Goal: Information Seeking & Learning: Find specific page/section

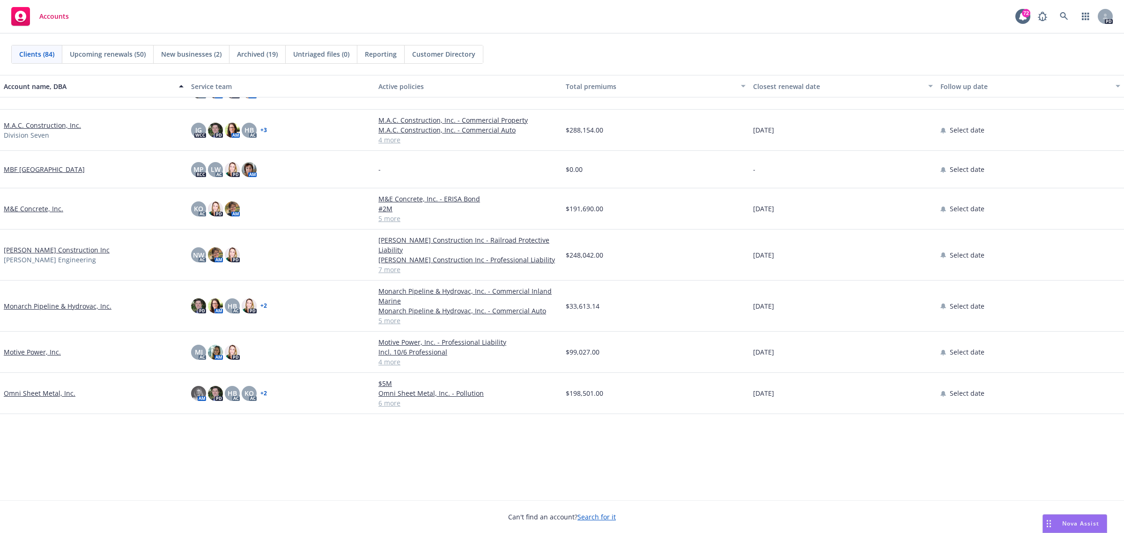
scroll to position [1464, 0]
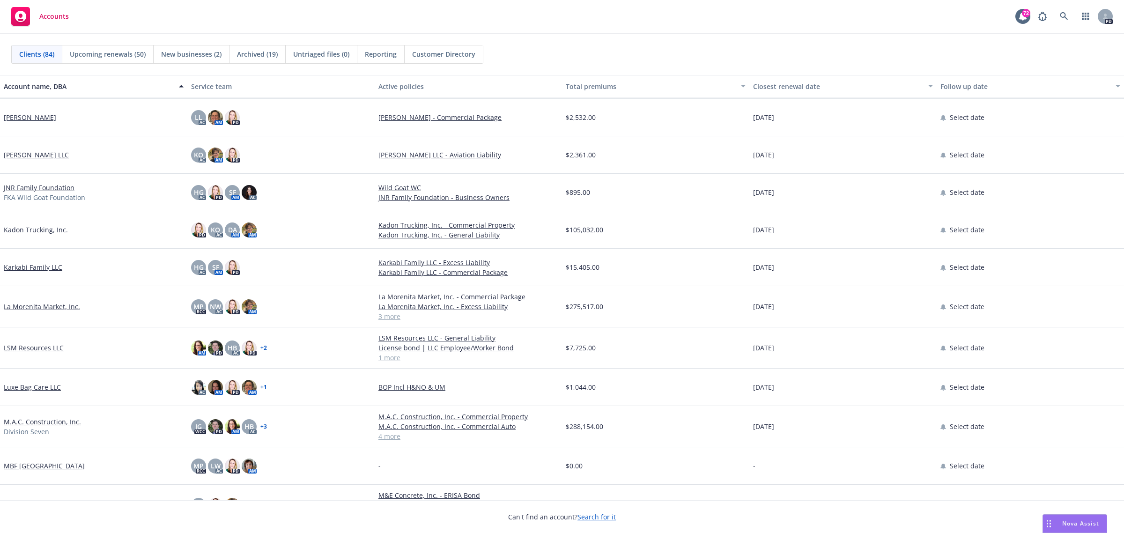
click at [46, 185] on link "JNR Family Foundation" at bounding box center [39, 188] width 71 height 10
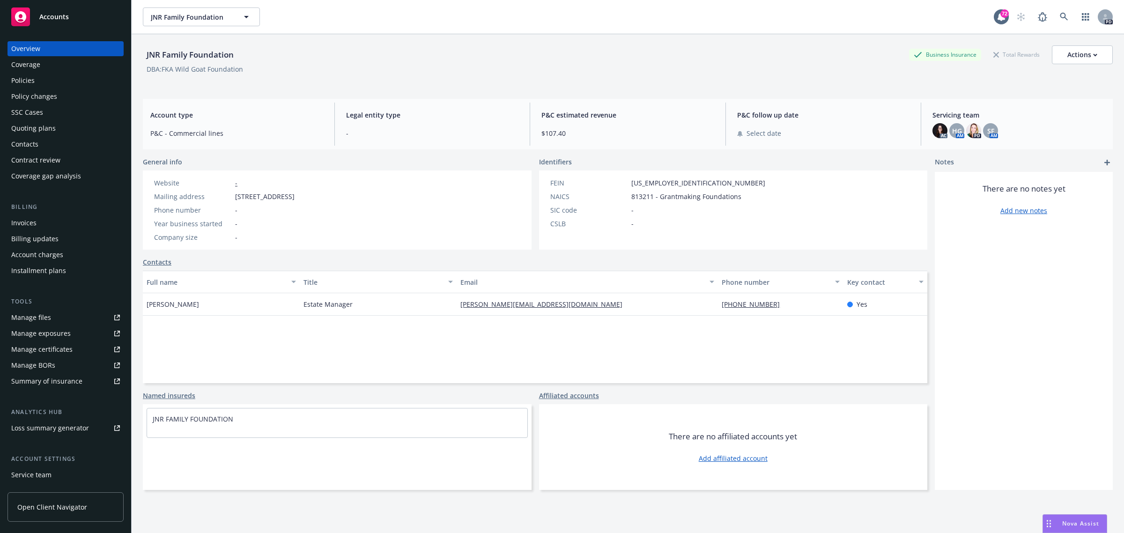
click at [19, 80] on div "Policies" at bounding box center [22, 80] width 23 height 15
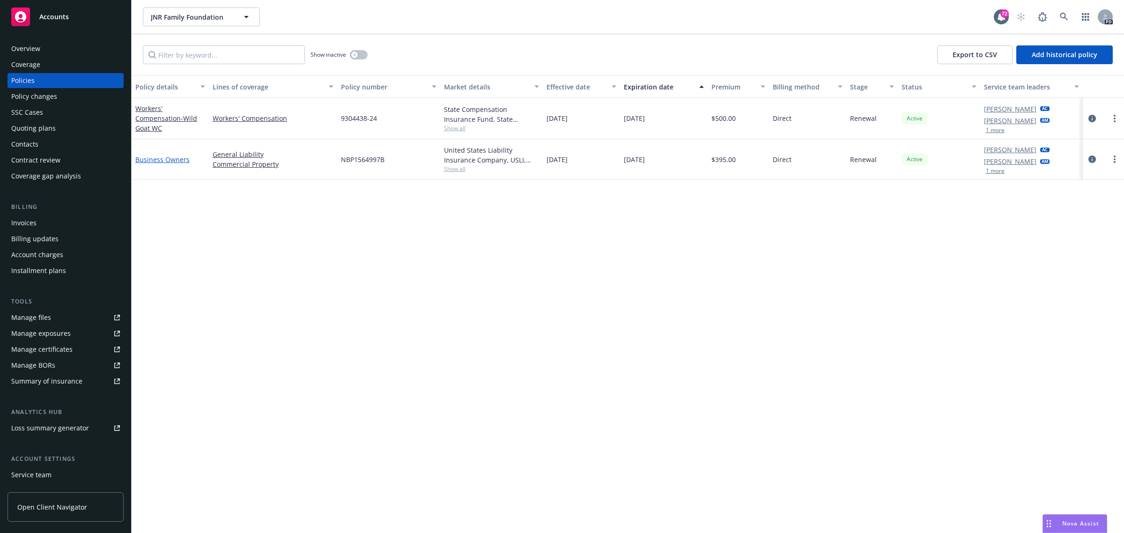
click at [155, 158] on link "Business Owners" at bounding box center [162, 159] width 54 height 9
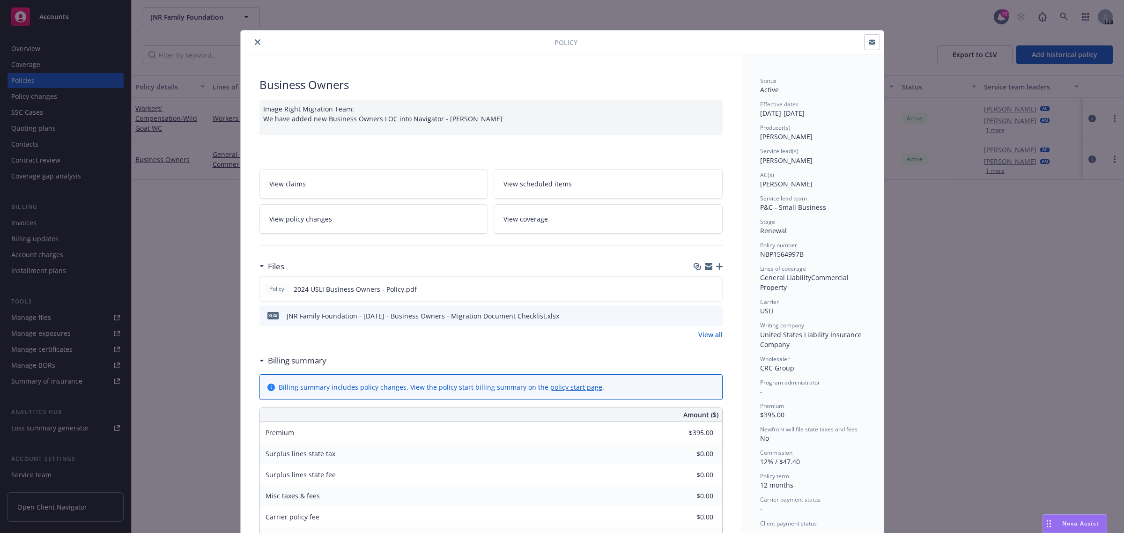
click at [255, 41] on icon "close" at bounding box center [258, 42] width 6 height 6
